Goal: Task Accomplishment & Management: Use online tool/utility

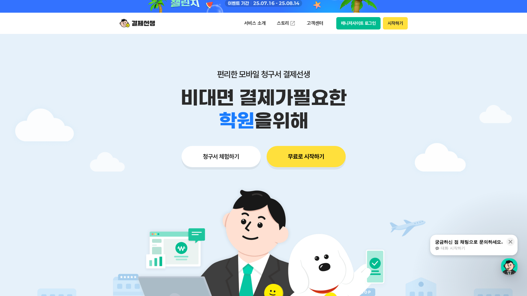
click at [232, 157] on button "청구서 체험하기" at bounding box center [221, 156] width 79 height 21
